Goal: Task Accomplishment & Management: Manage account settings

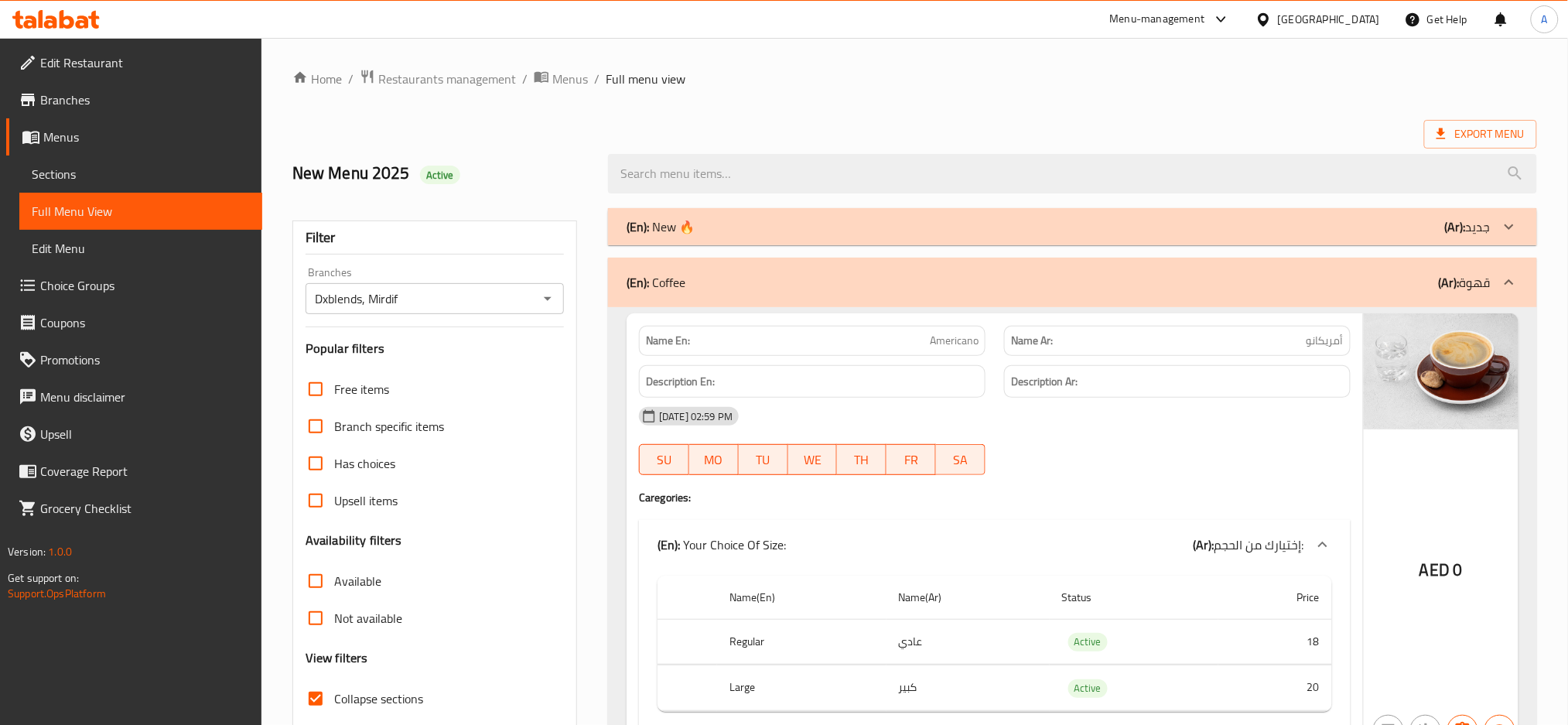
drag, startPoint x: 555, startPoint y: 265, endPoint x: 1424, endPoint y: 78, distance: 888.9
click at [1322, 17] on div "[GEOGRAPHIC_DATA]" at bounding box center [1329, 19] width 102 height 17
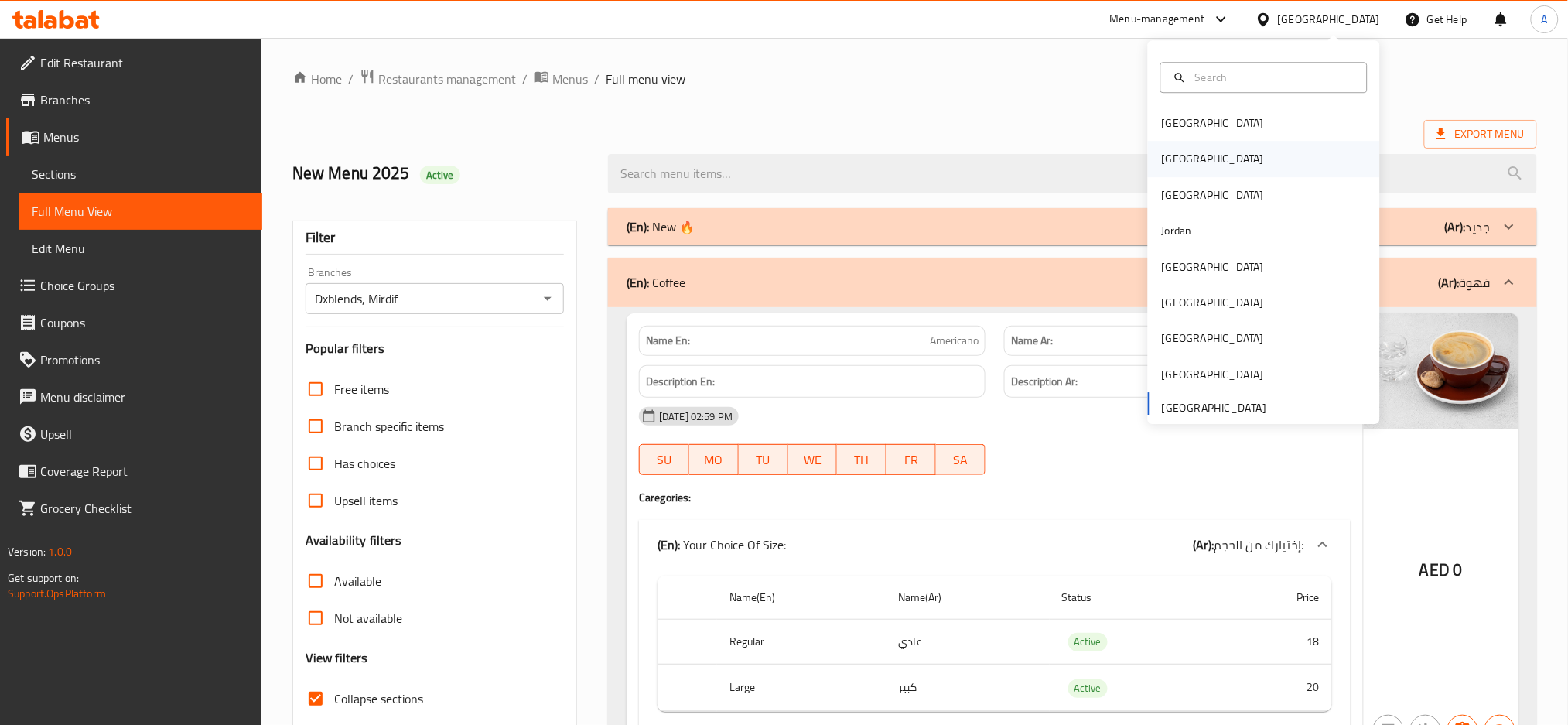
click at [1164, 154] on div "[GEOGRAPHIC_DATA]" at bounding box center [1213, 159] width 102 height 17
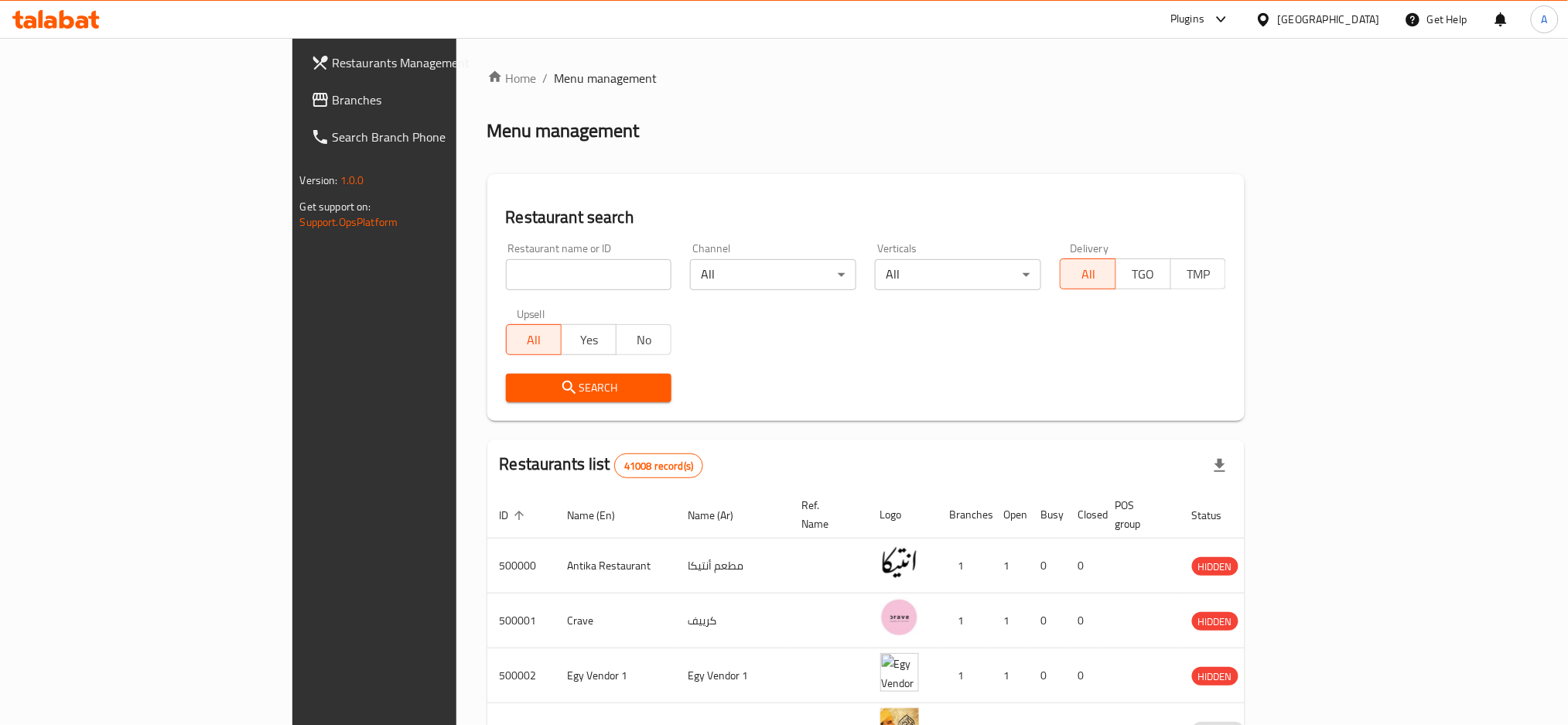
click at [506, 276] on input "search" at bounding box center [589, 274] width 166 height 31
paste input "697061"
type input "697061"
click button "Search" at bounding box center [589, 387] width 166 height 29
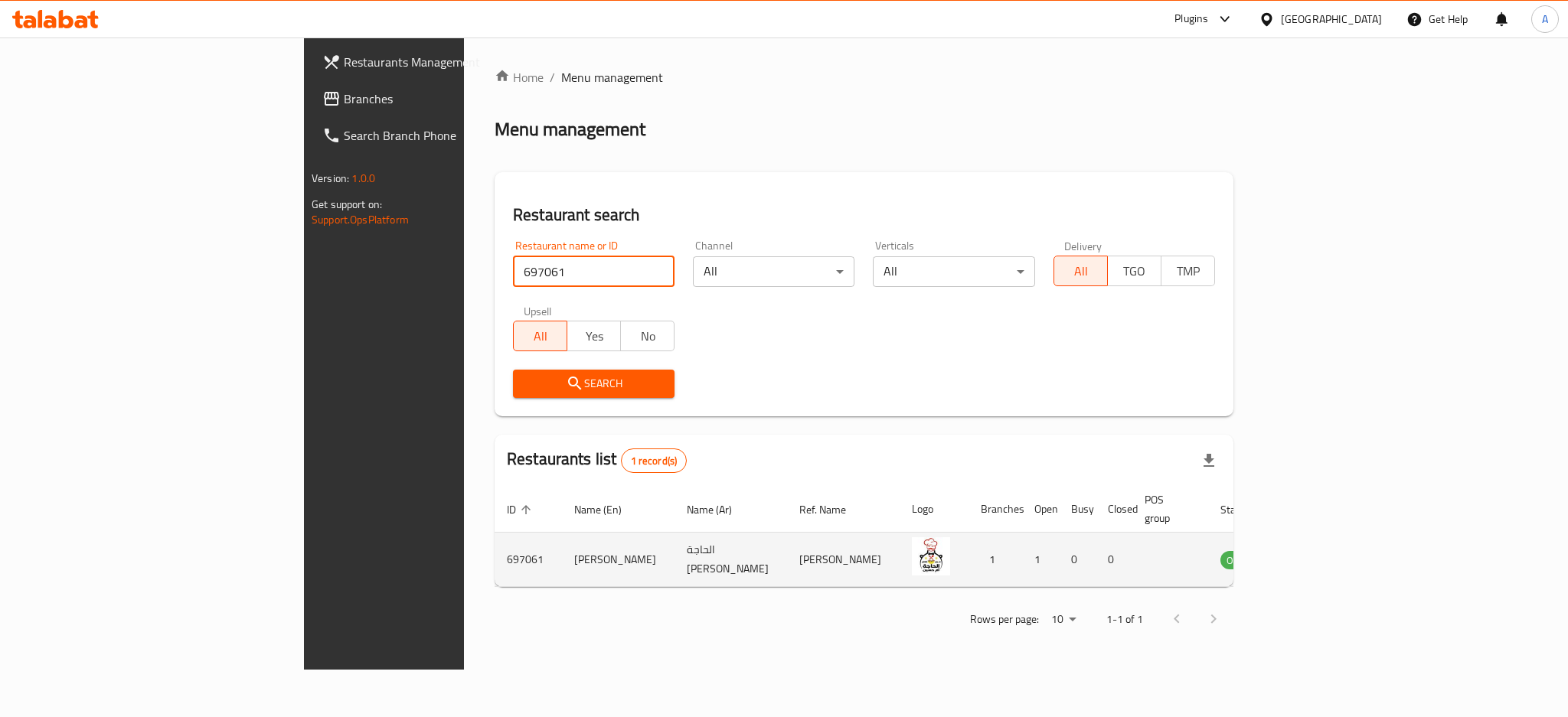
click at [1319, 551] on icon "enhanced table" at bounding box center [1310, 560] width 18 height 18
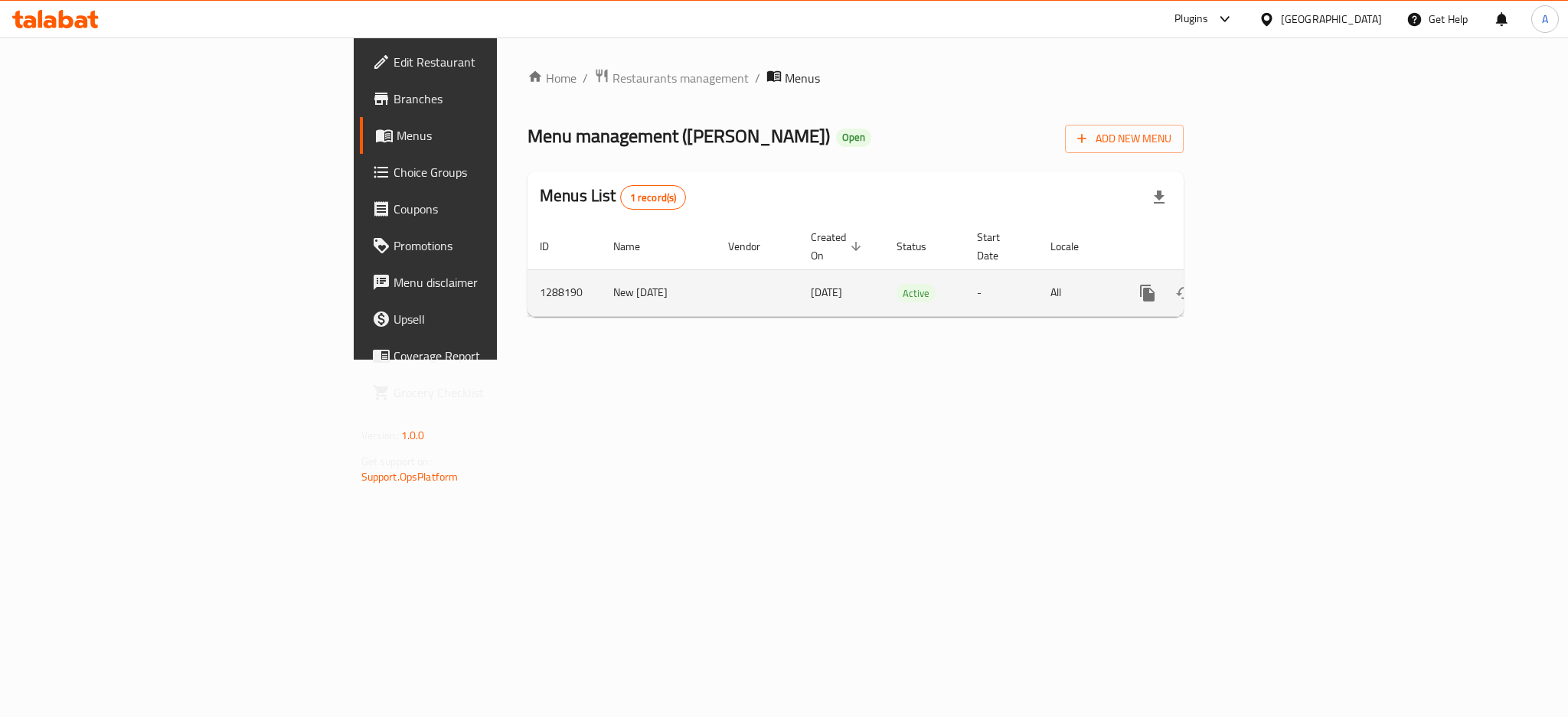
click at [1276, 274] on link "enhanced table" at bounding box center [1258, 293] width 37 height 37
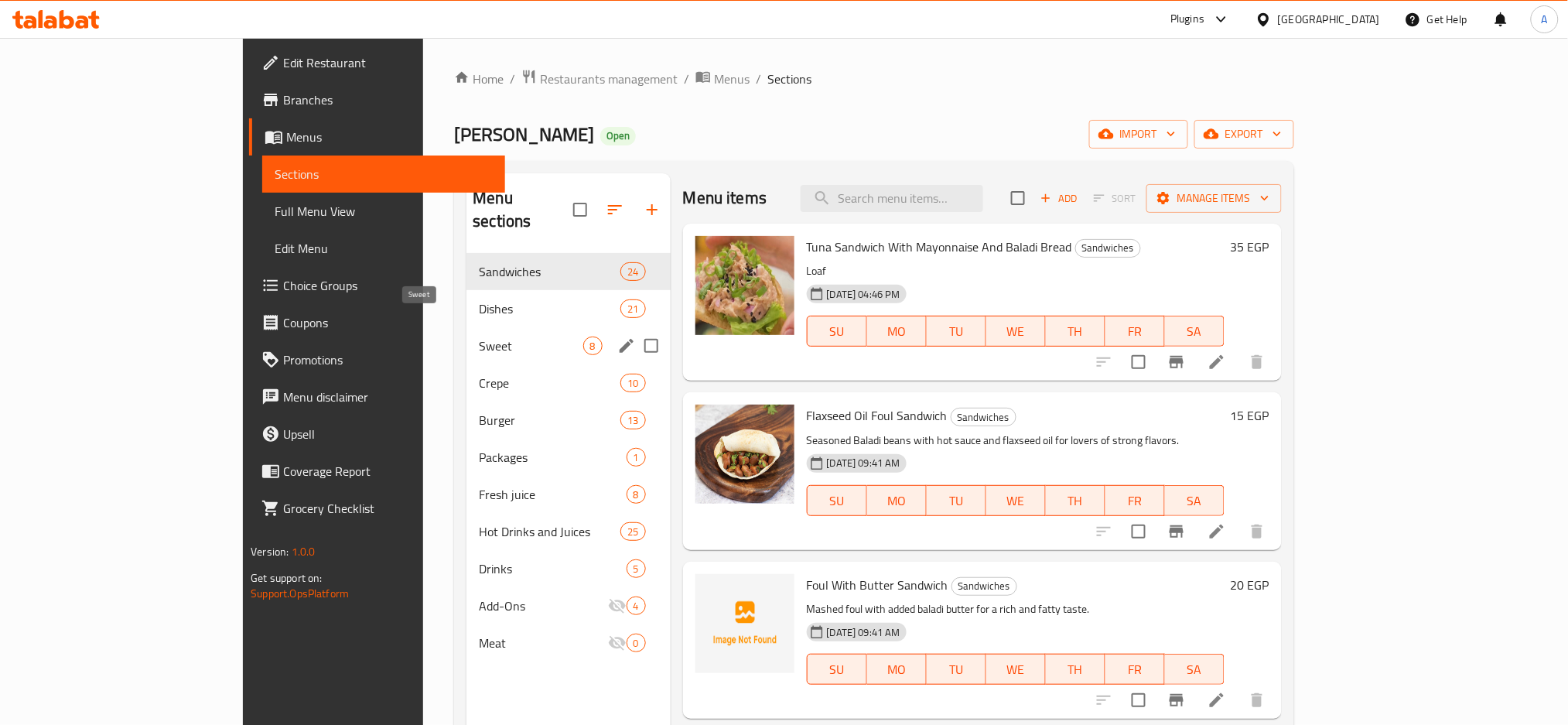
click at [479, 300] on span "Dishes" at bounding box center [549, 309] width 141 height 18
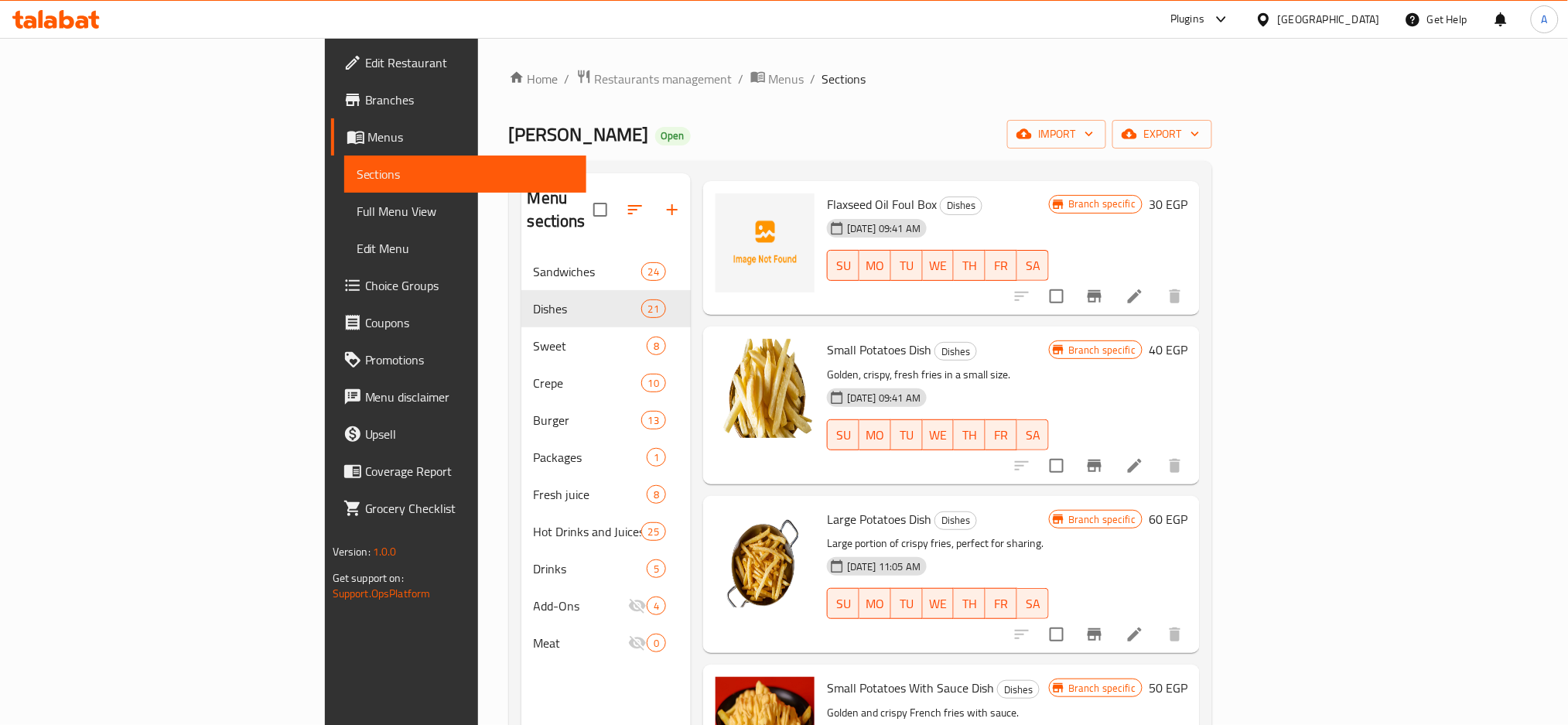
scroll to position [928, 0]
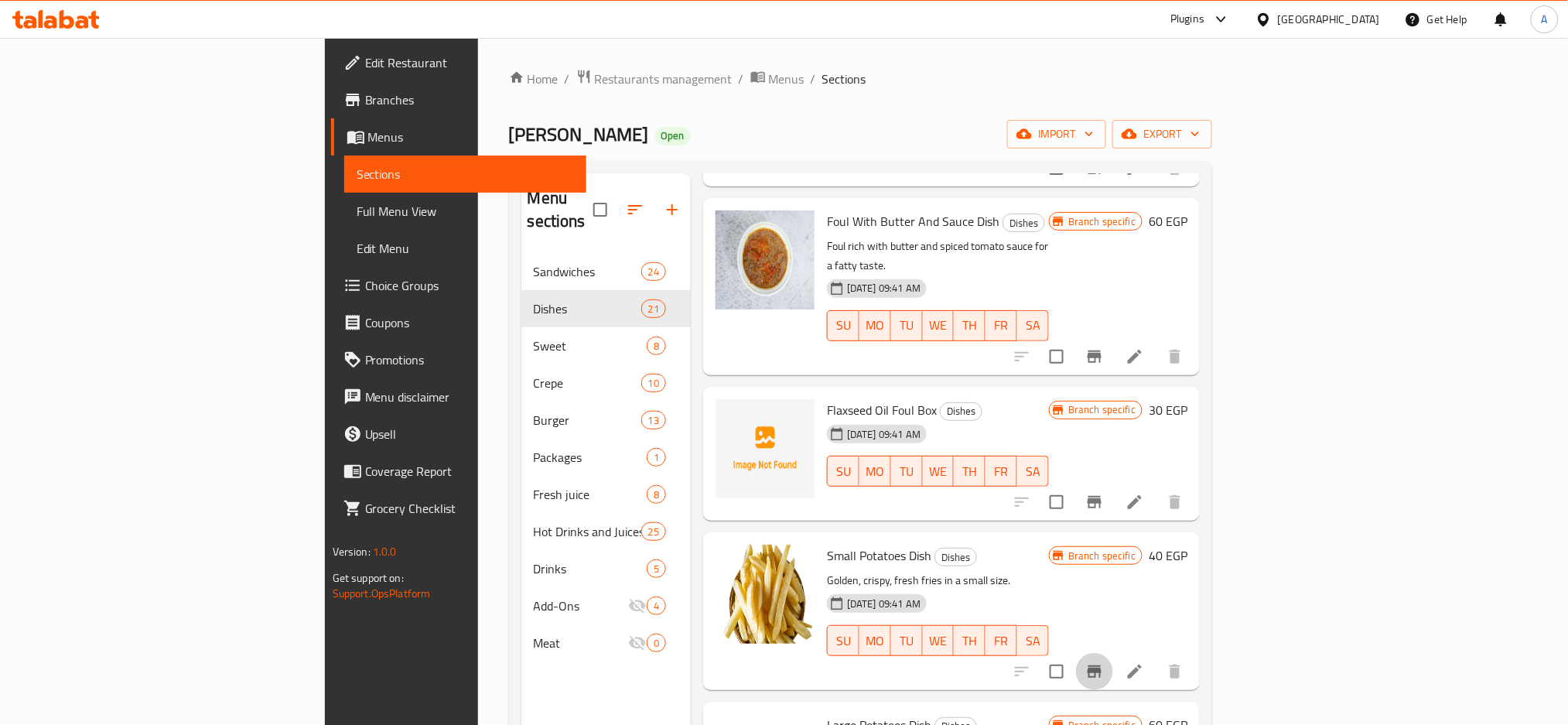
click at [1104, 662] on icon "Branch-specific-item" at bounding box center [1095, 671] width 18 height 18
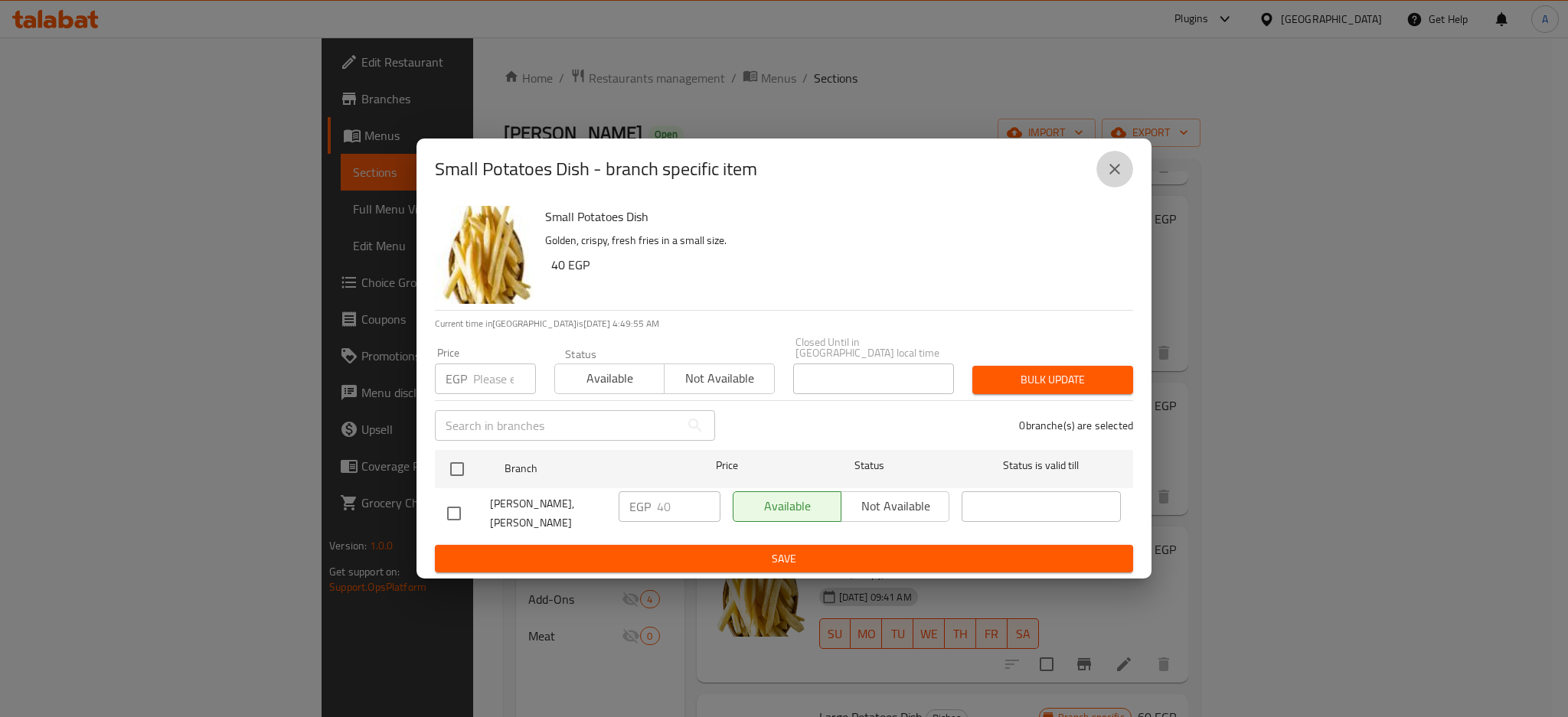
click at [1115, 177] on icon "close" at bounding box center [1114, 169] width 18 height 18
